Goal: Transaction & Acquisition: Obtain resource

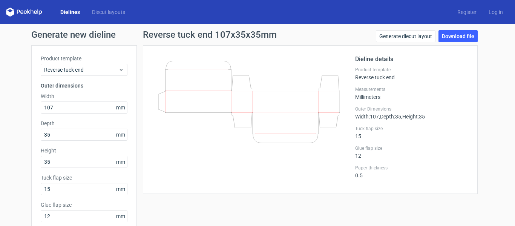
scroll to position [8, 0]
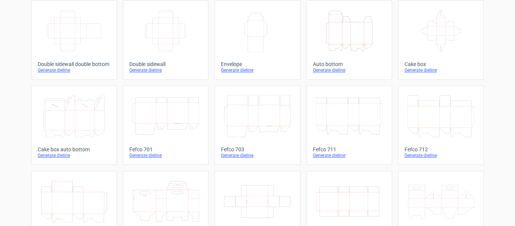
scroll to position [152, 0]
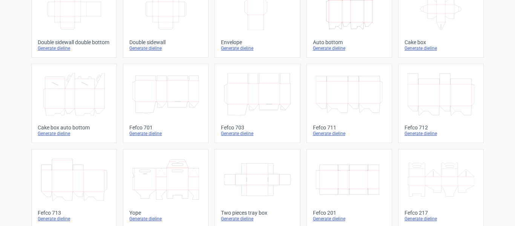
click at [374, 169] on icon "Width Depth Height" at bounding box center [349, 179] width 67 height 42
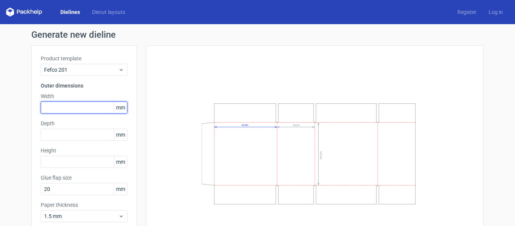
click at [84, 104] on input "text" at bounding box center [84, 107] width 87 height 12
type input "445"
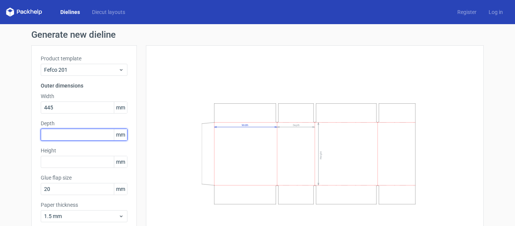
click at [73, 129] on input "text" at bounding box center [84, 135] width 87 height 12
type input "300"
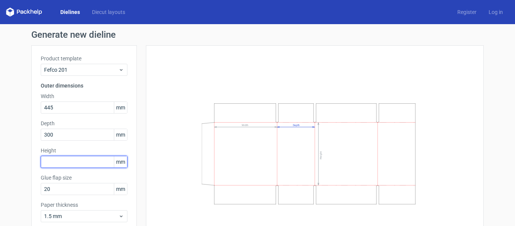
click at [69, 157] on input "text" at bounding box center [84, 162] width 87 height 12
type input "430"
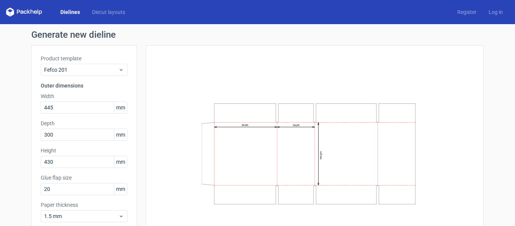
click at [179, 100] on div "Width Depth Height" at bounding box center [314, 154] width 319 height 198
click at [80, 188] on input "20" at bounding box center [84, 189] width 87 height 12
type input "2"
type input "35"
click at [483, 84] on div "Generate new dieline Product template Fefco 201 Outer dimensions Width 445 mm D…" at bounding box center [257, 146] width 515 height 244
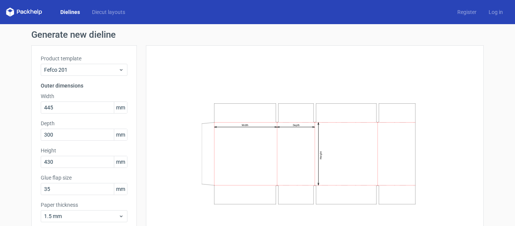
scroll to position [37, 0]
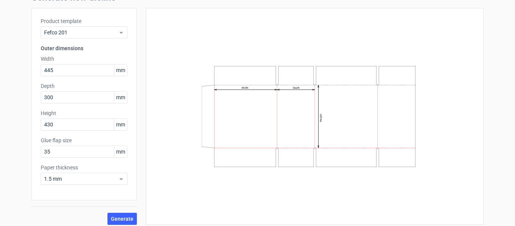
click at [483, 110] on div "Generate new dieline Product template Fefco 201 Outer dimensions Width 445 mm D…" at bounding box center [257, 109] width 515 height 244
click at [107, 178] on span "1.5 mm" at bounding box center [81, 179] width 74 height 8
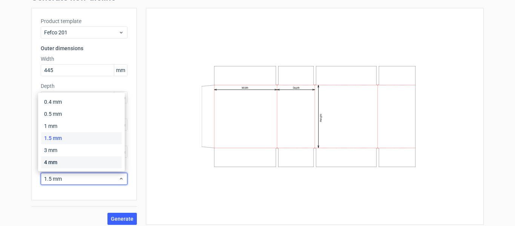
click at [82, 160] on div "4 mm" at bounding box center [81, 162] width 81 height 12
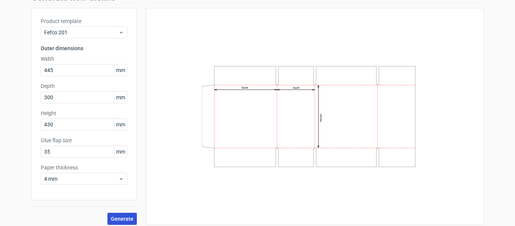
click at [123, 220] on span "Generate" at bounding box center [122, 218] width 23 height 5
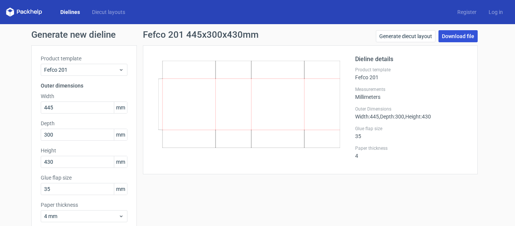
click at [464, 37] on link "Download file" at bounding box center [457, 36] width 39 height 12
